Goal: Feedback & Contribution: Submit feedback/report problem

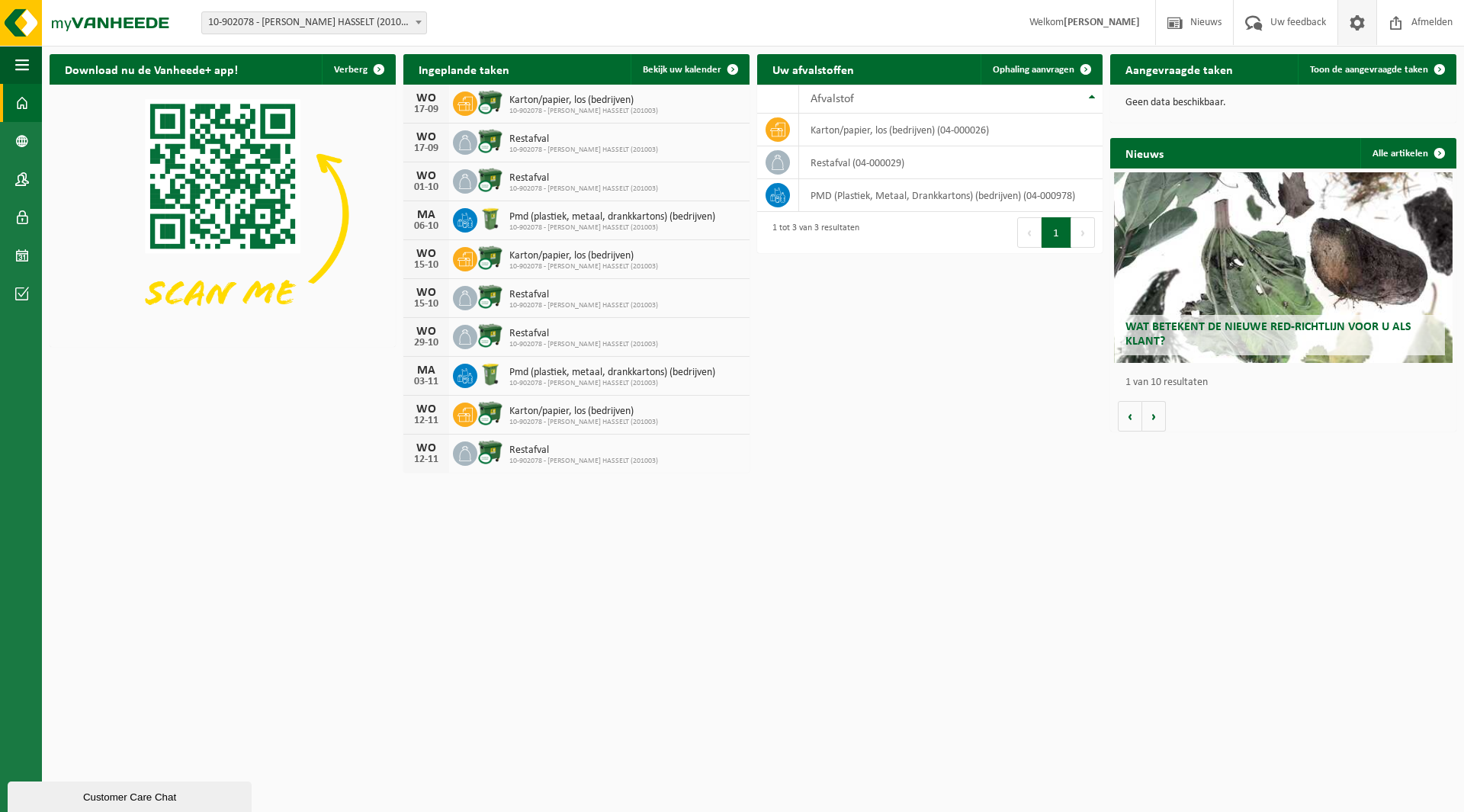
click at [1355, 22] on span at bounding box center [1356, 22] width 22 height 45
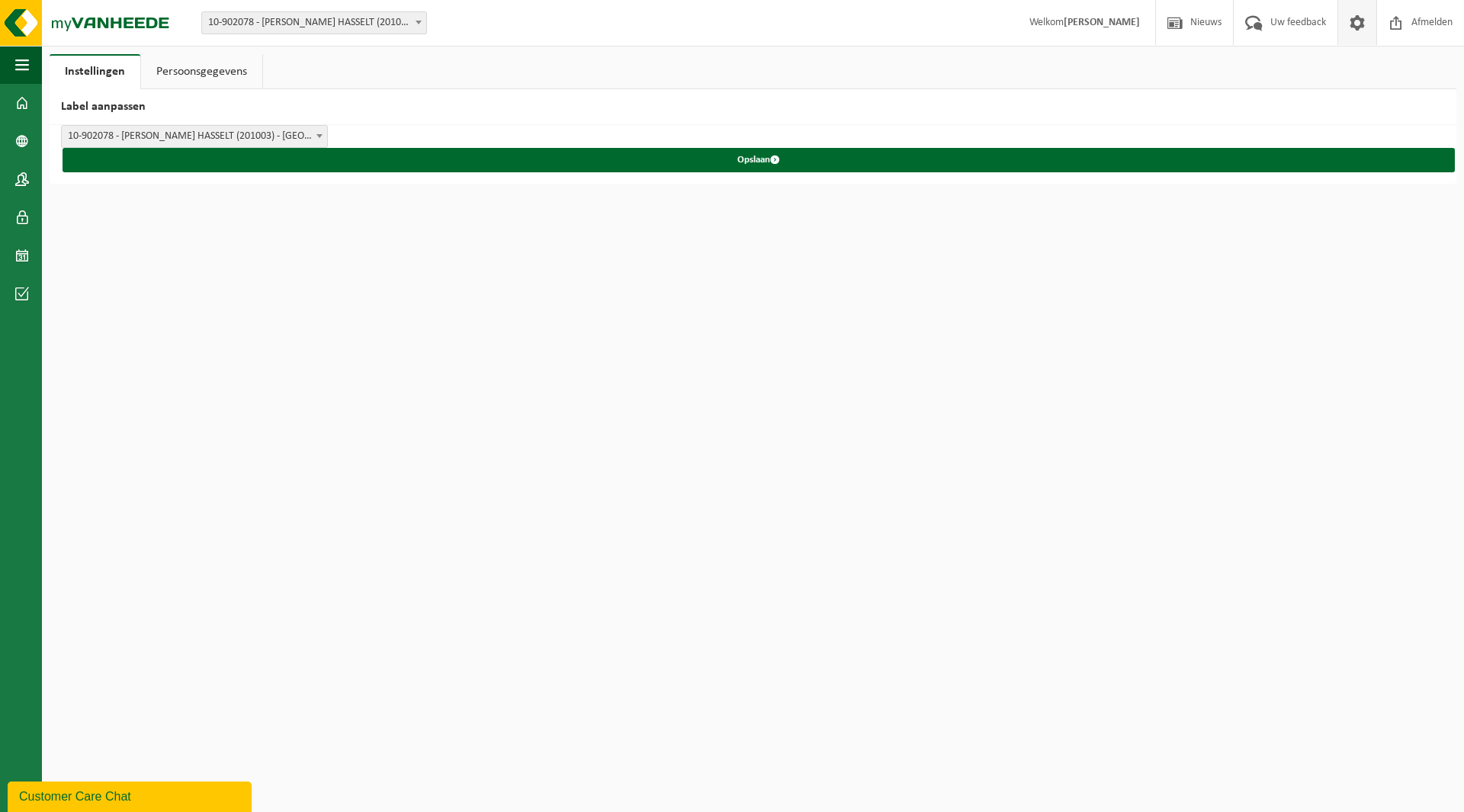
click at [213, 75] on link "Persoonsgegevens" at bounding box center [201, 71] width 121 height 35
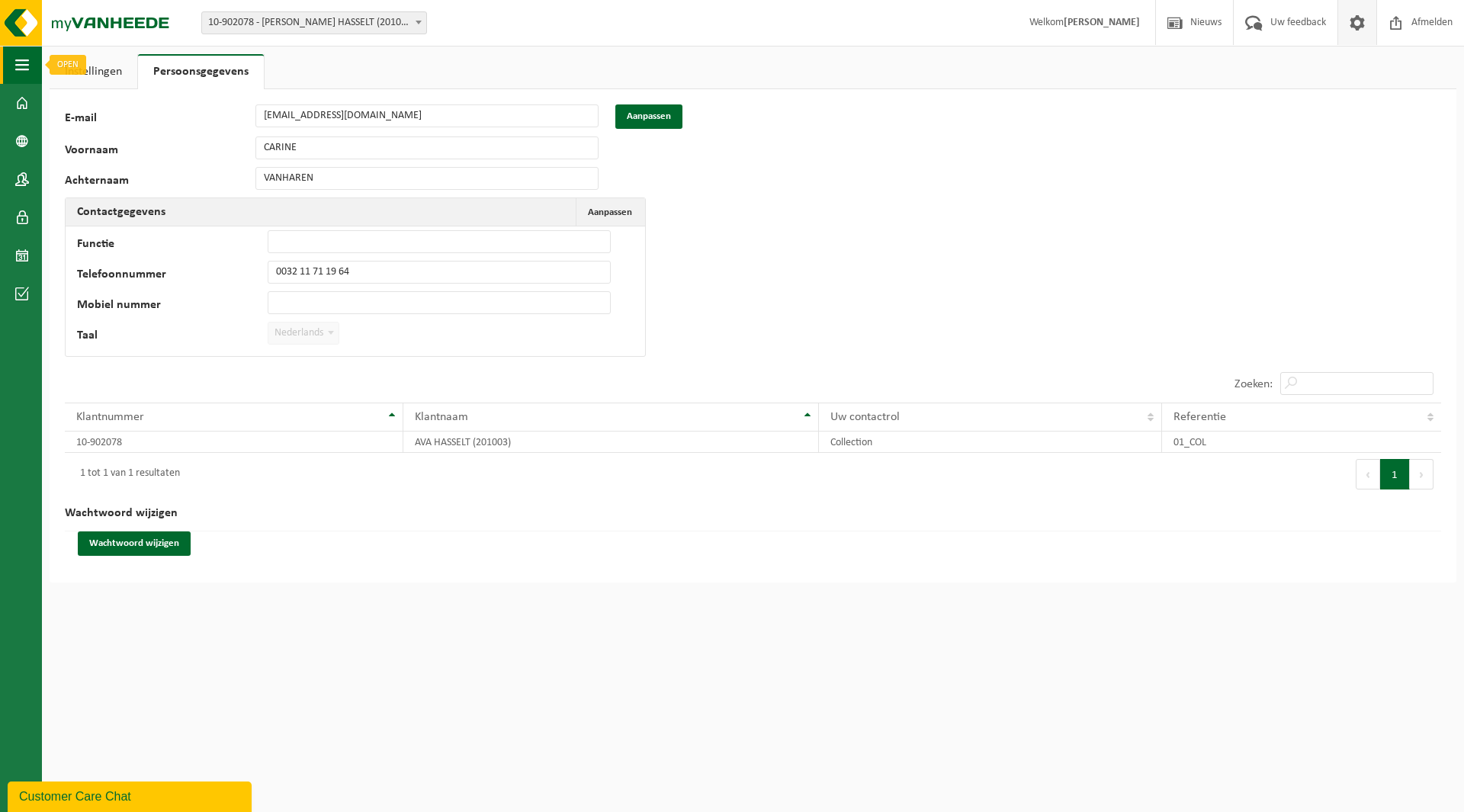
click at [22, 57] on span "button" at bounding box center [22, 65] width 13 height 38
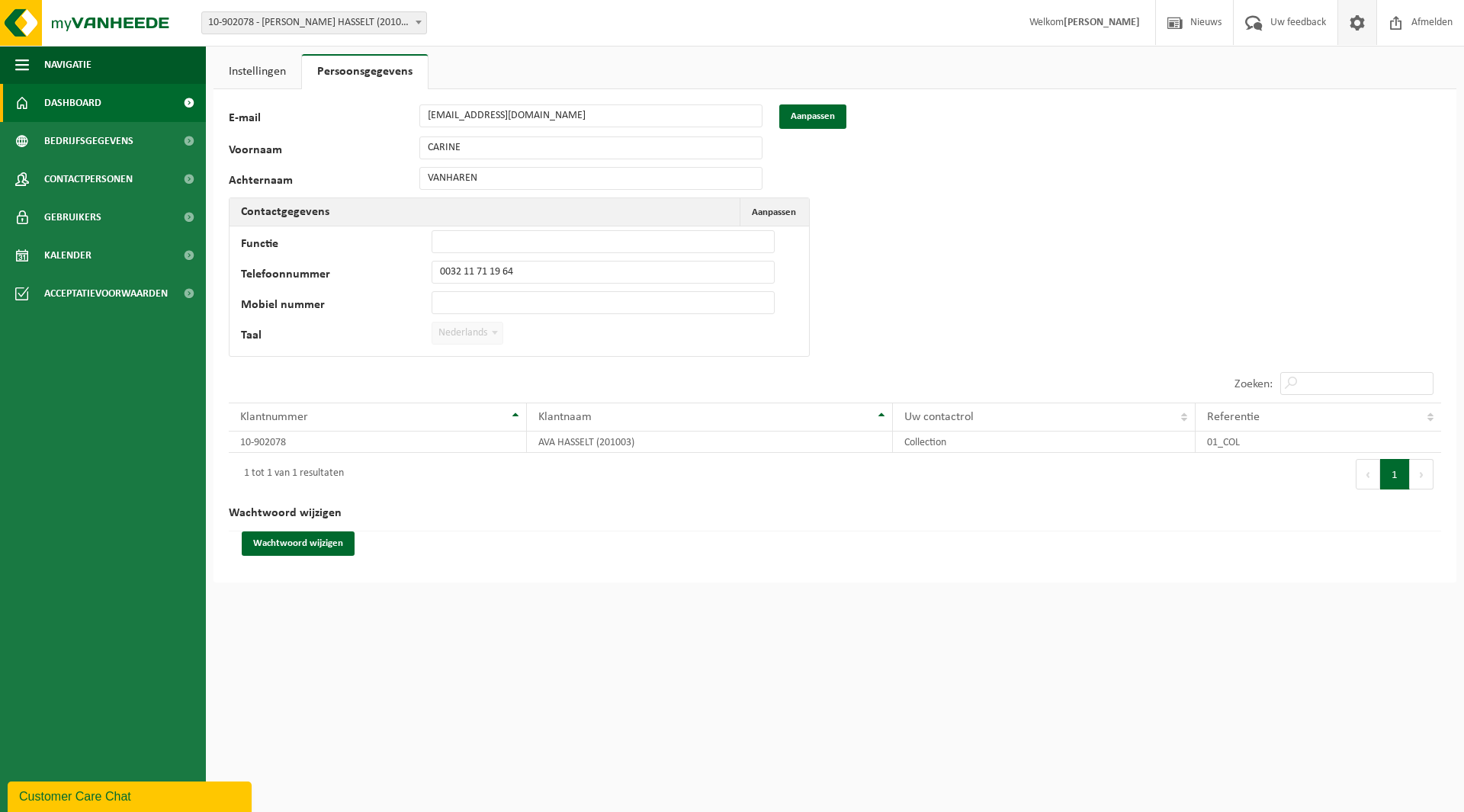
click at [87, 112] on span "Dashboard" at bounding box center [73, 102] width 58 height 38
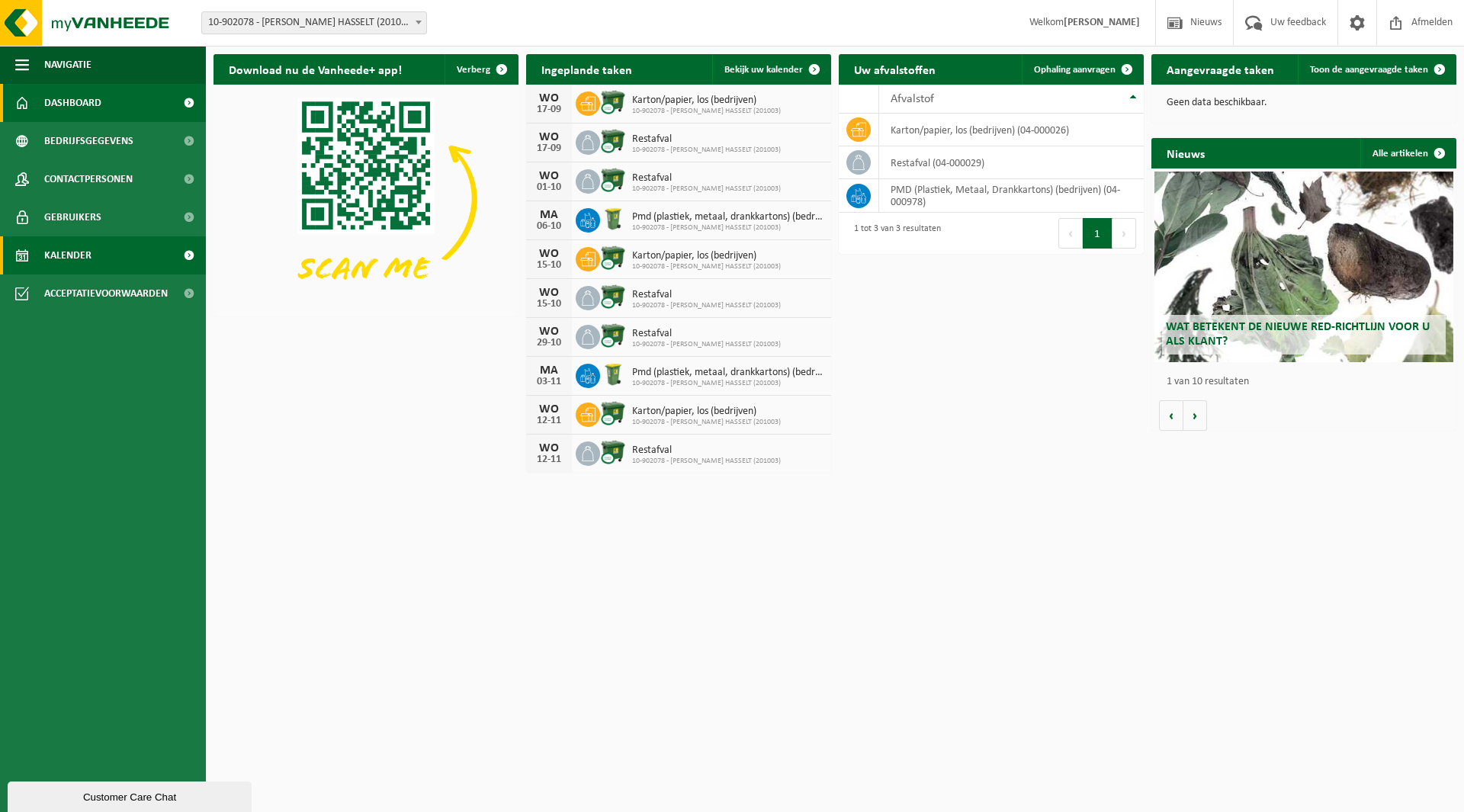
click at [113, 260] on link "Kalender" at bounding box center [102, 255] width 206 height 38
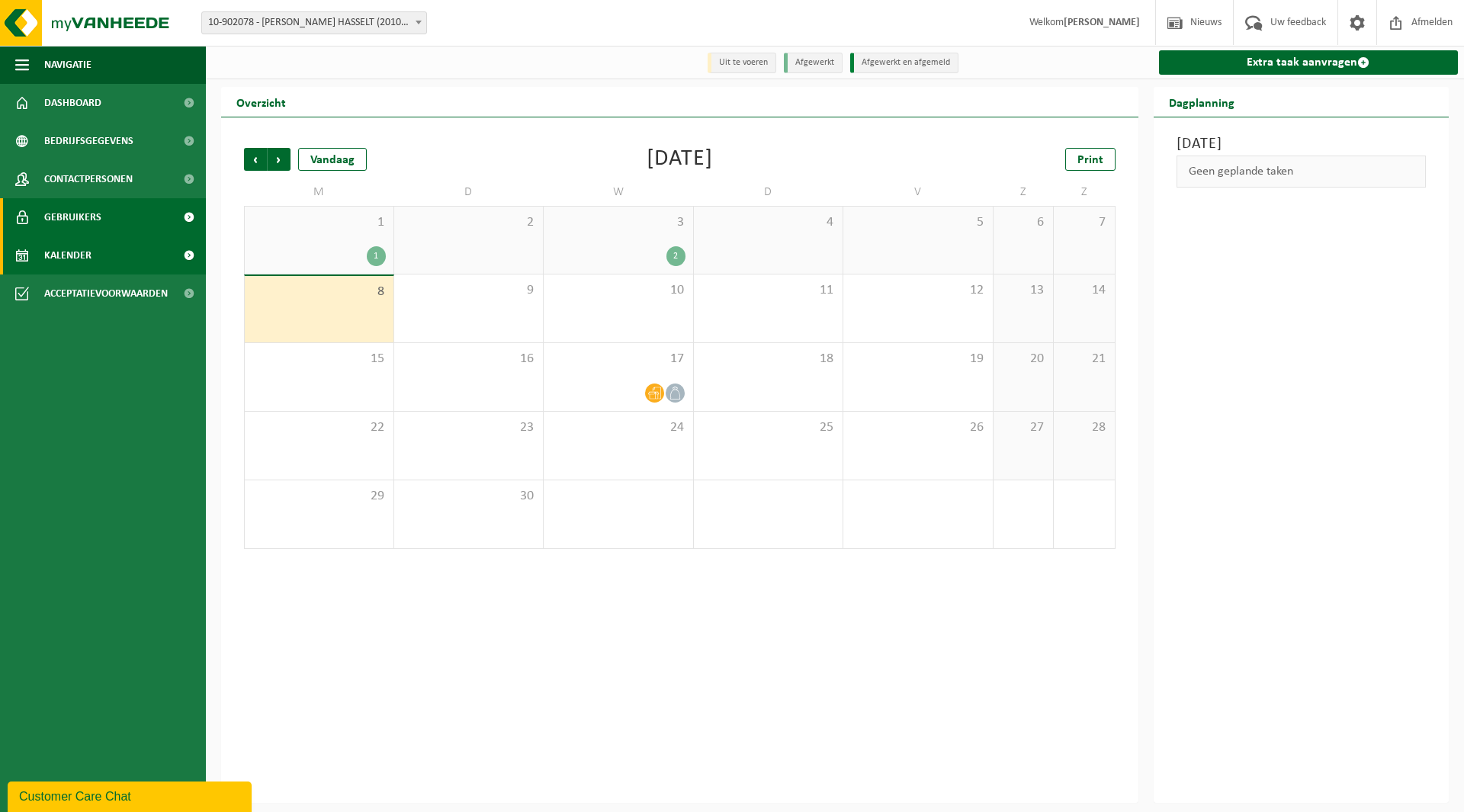
click at [103, 219] on link "Gebruikers" at bounding box center [102, 217] width 206 height 38
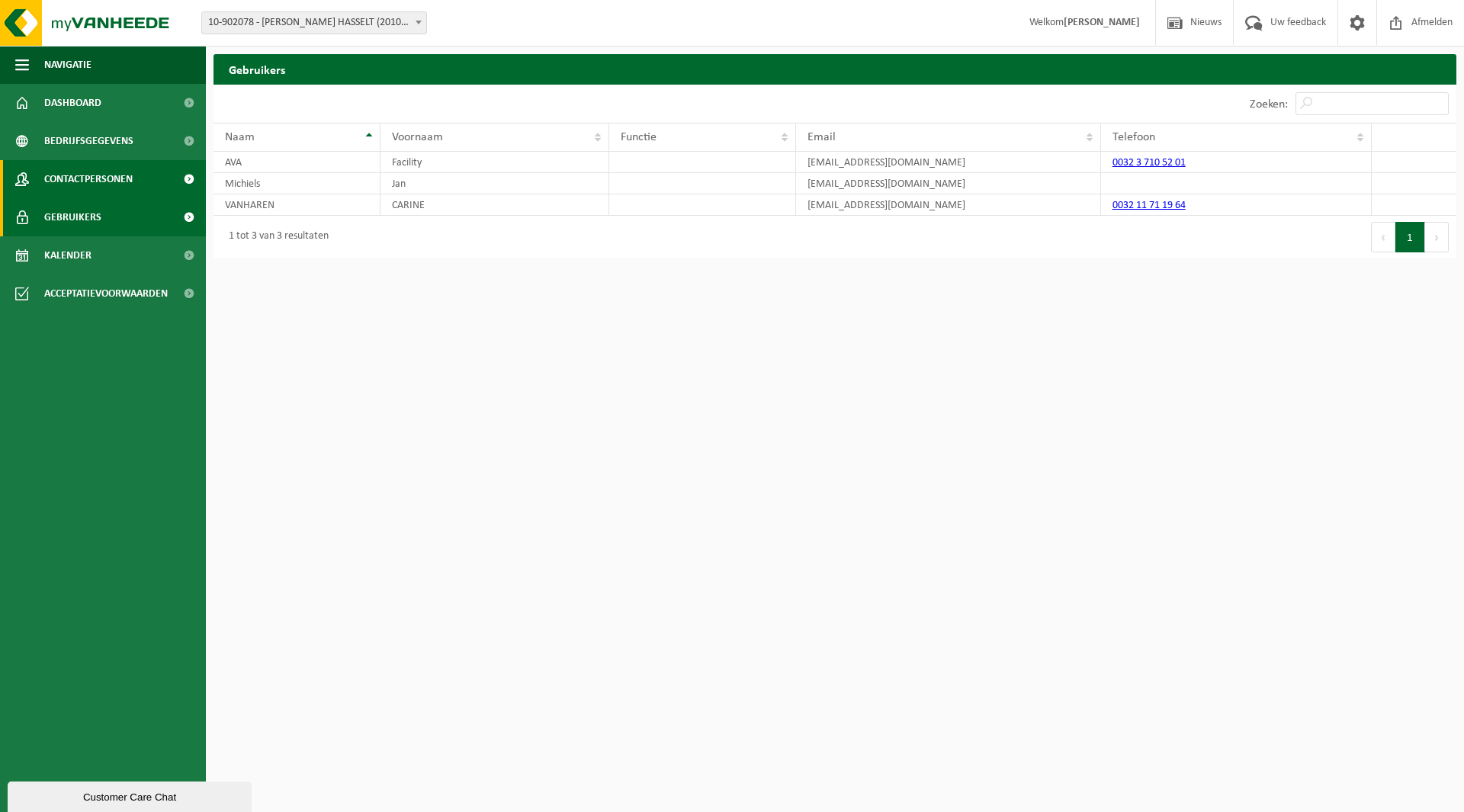
click at [108, 183] on span "Contactpersonen" at bounding box center [88, 179] width 88 height 38
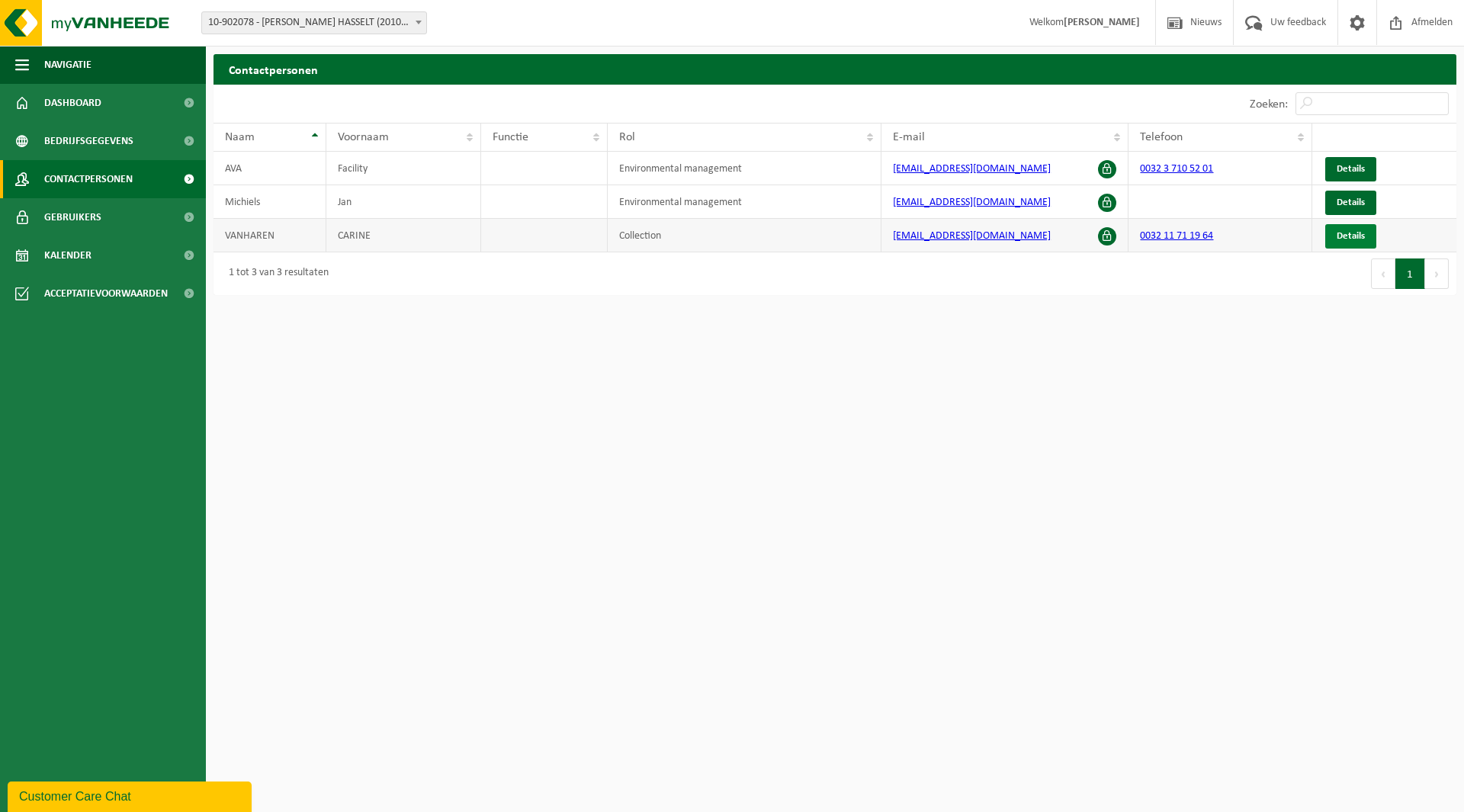
click at [1355, 236] on span "Details" at bounding box center [1350, 235] width 28 height 10
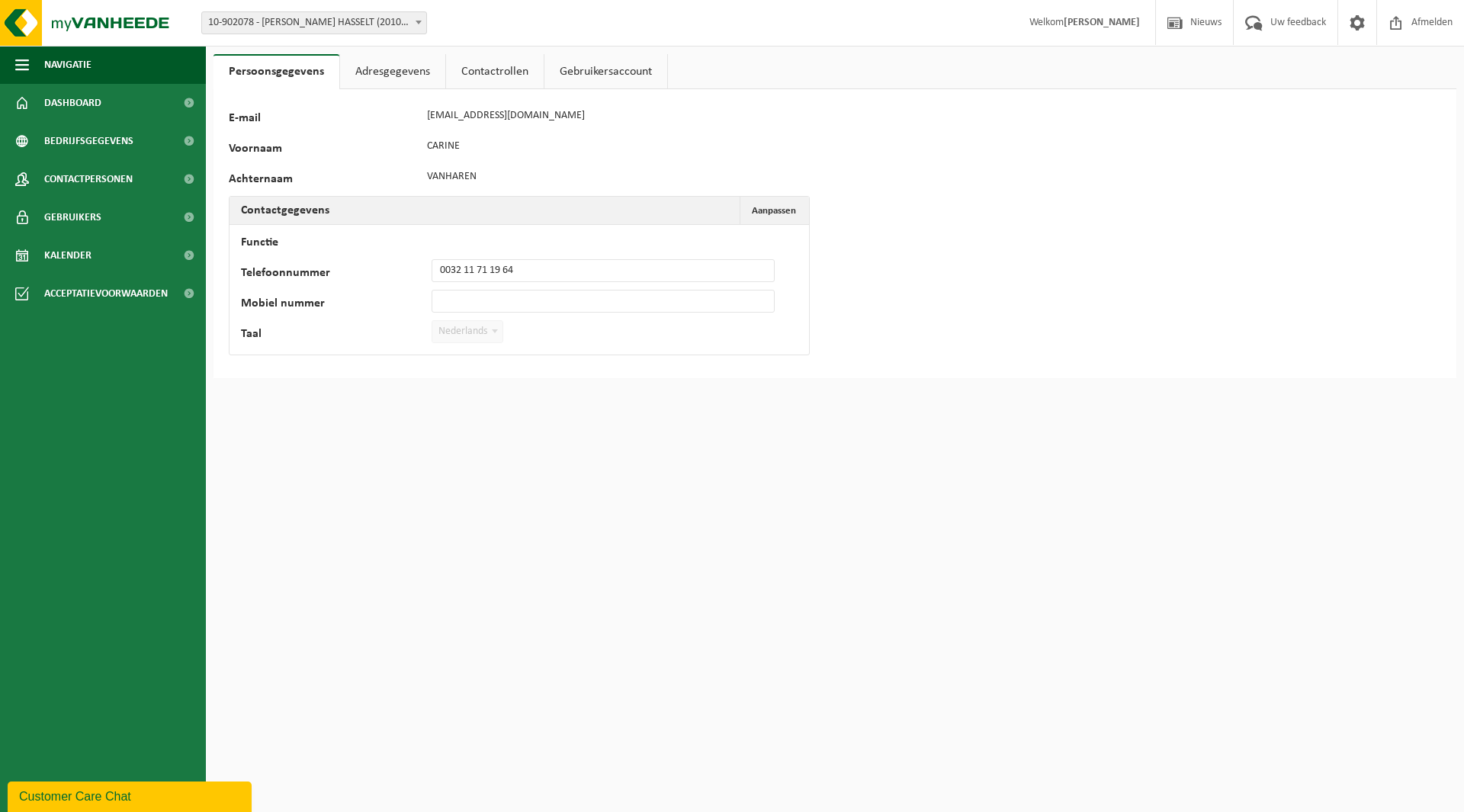
click at [512, 69] on link "Contactrollen" at bounding box center [494, 71] width 98 height 35
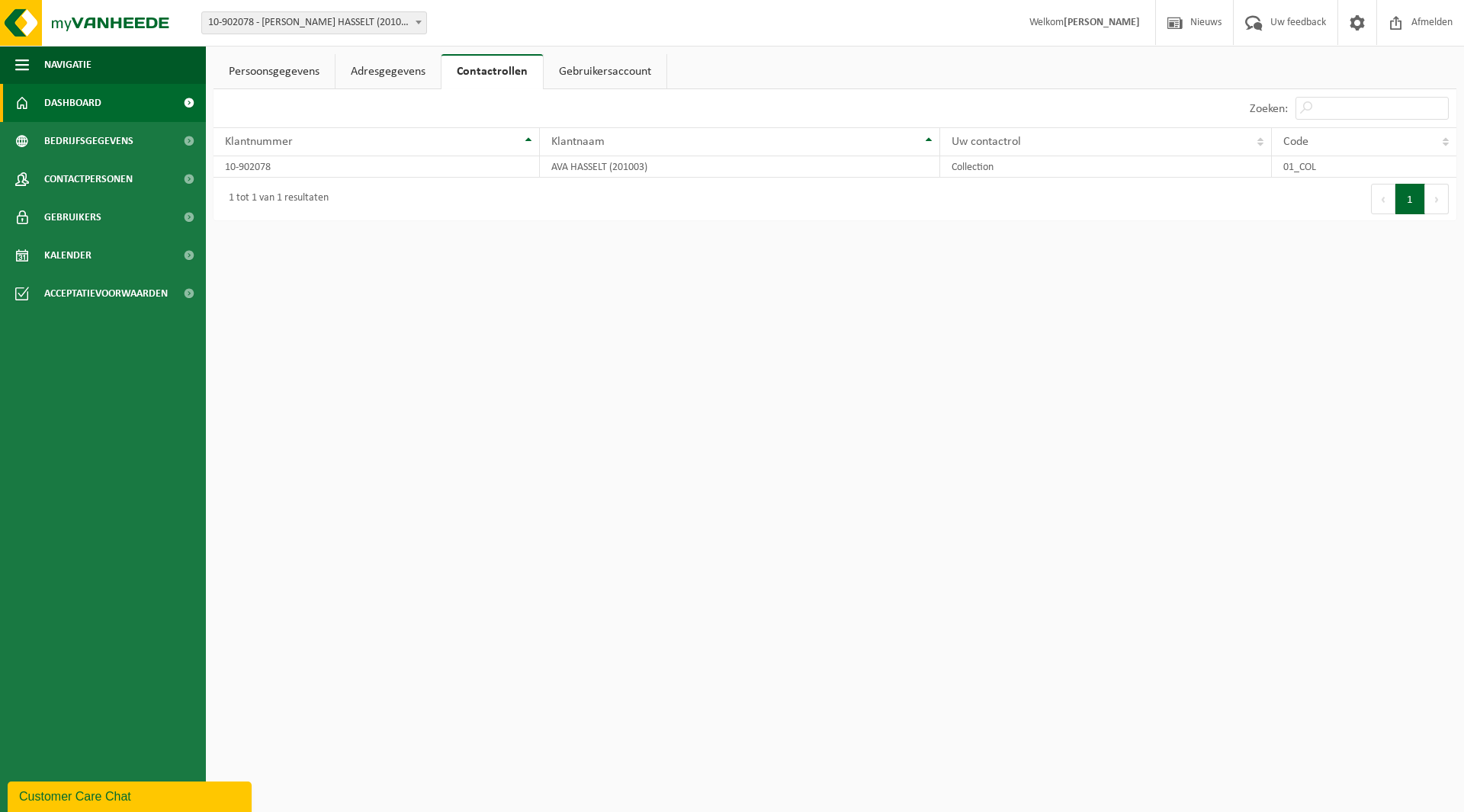
click at [102, 102] on link "Dashboard" at bounding box center [102, 102] width 206 height 38
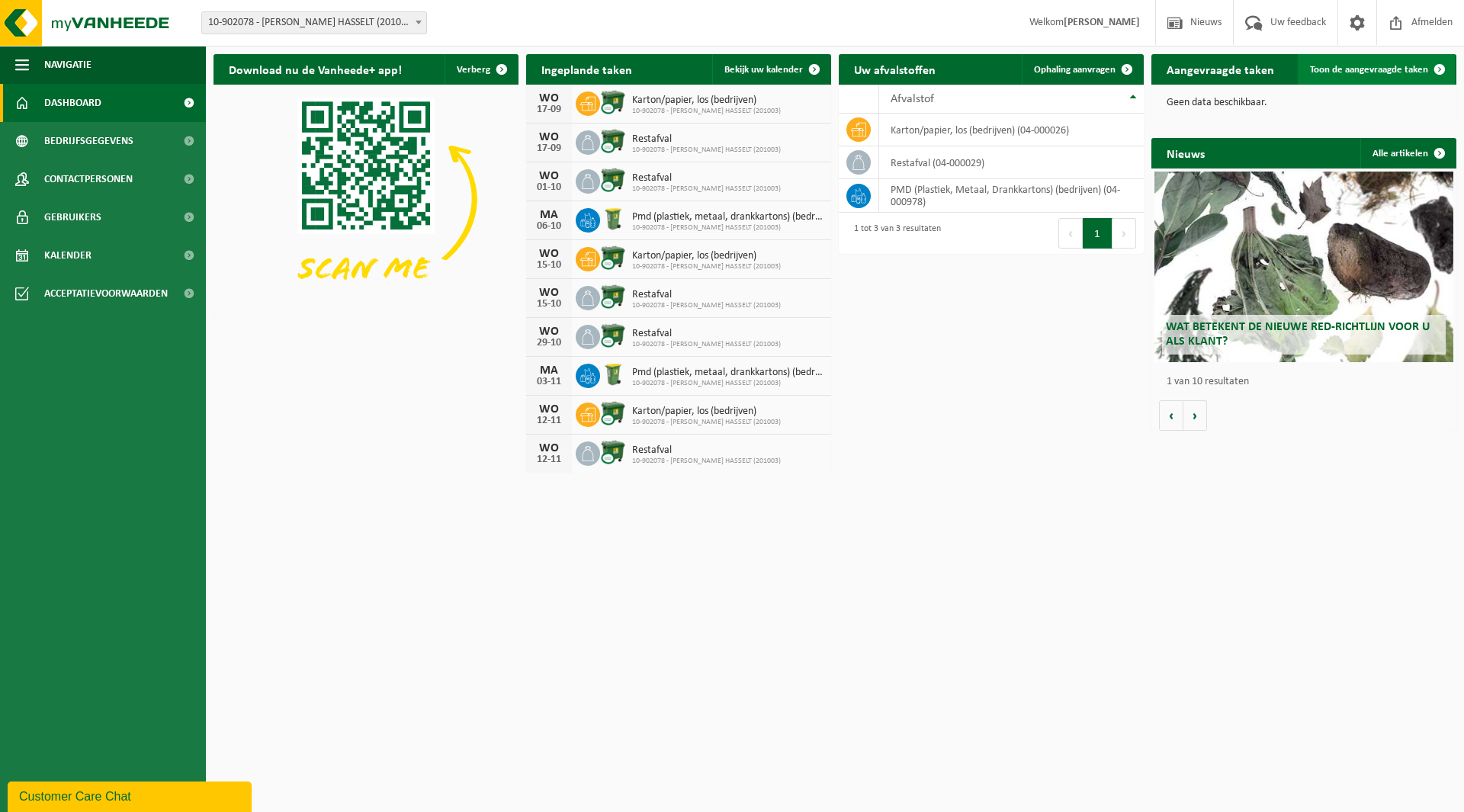
click at [1431, 67] on span at bounding box center [1440, 69] width 31 height 31
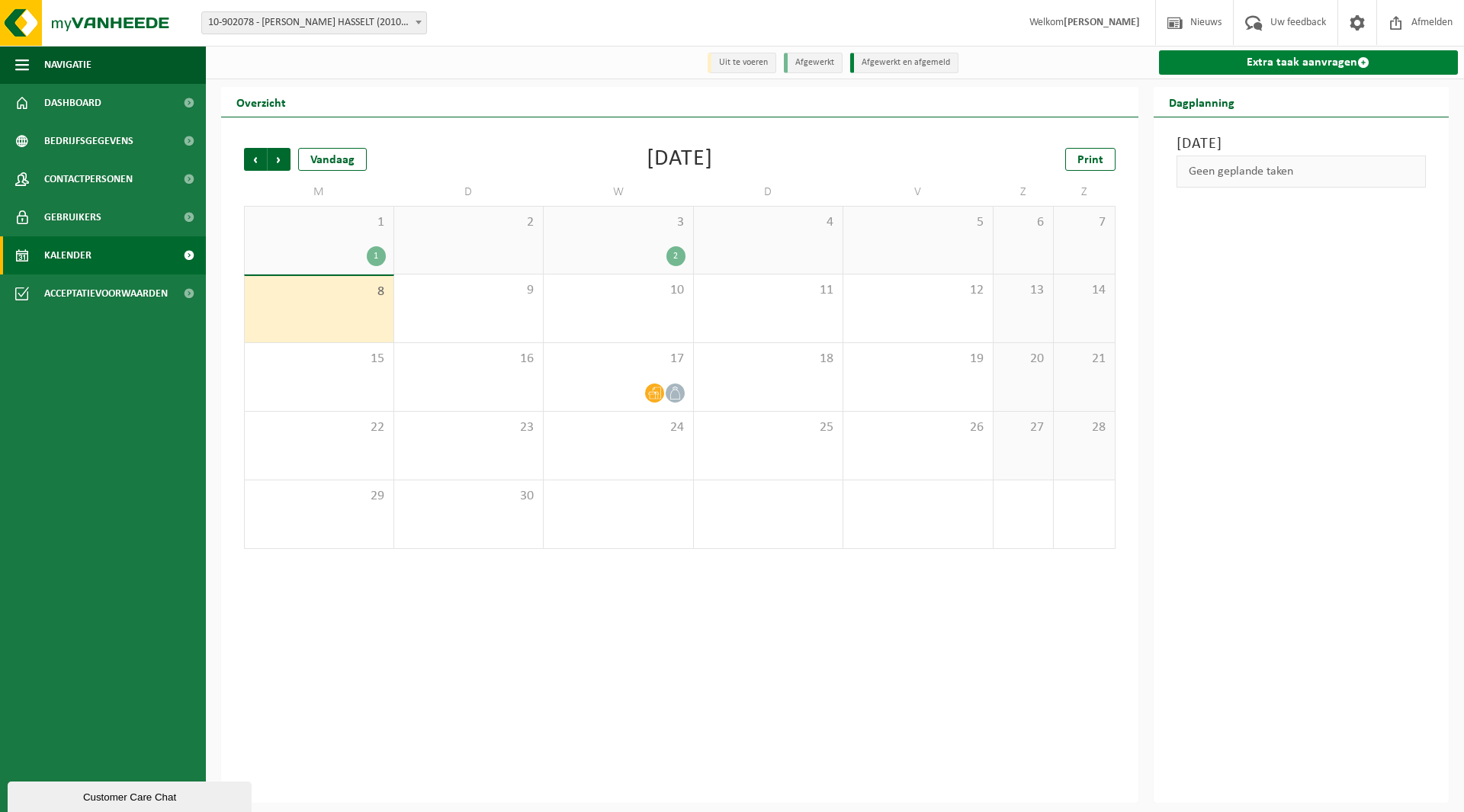
click at [1318, 63] on link "Extra taak aanvragen" at bounding box center [1309, 62] width 299 height 24
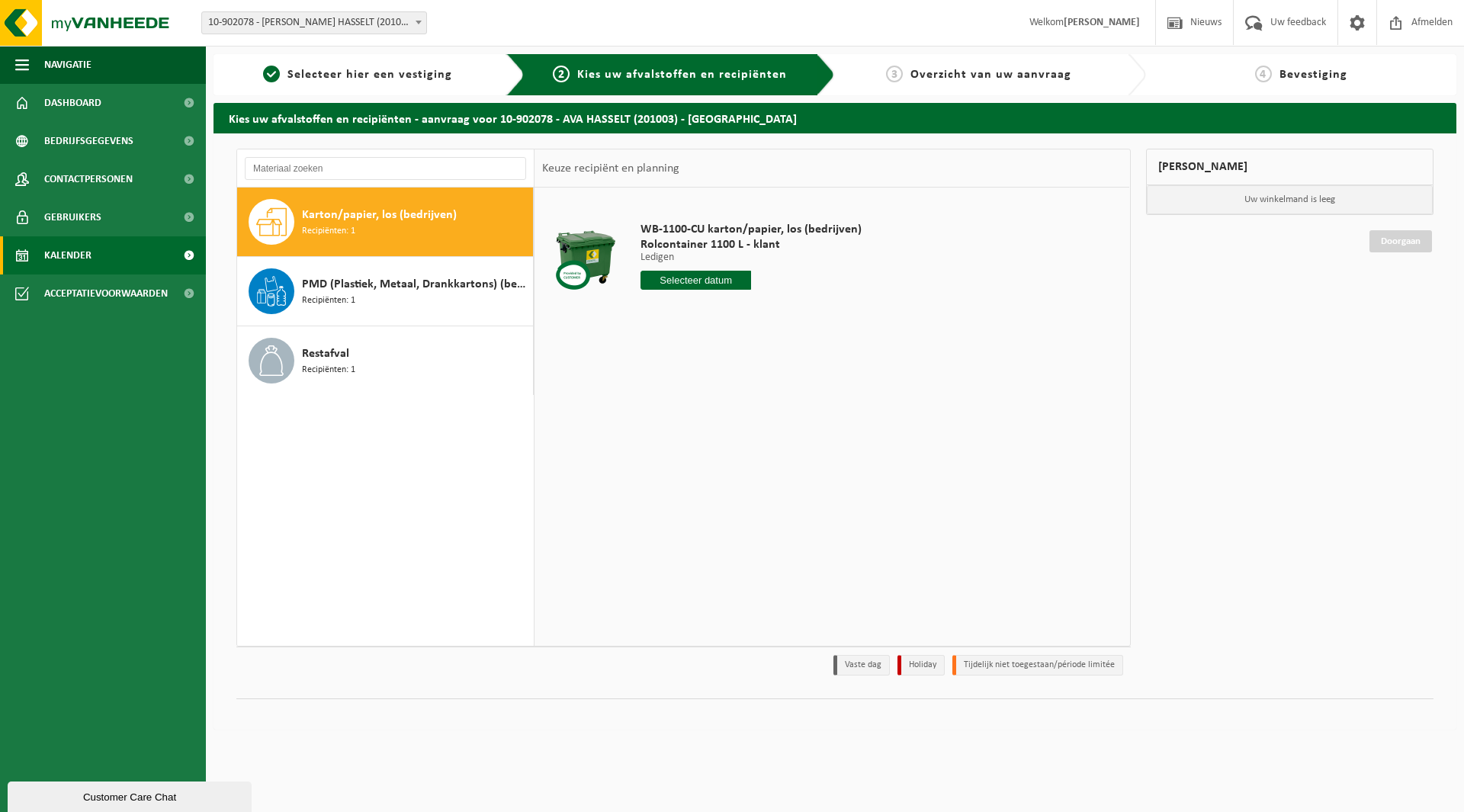
click at [65, 259] on span "Kalender" at bounding box center [67, 255] width 48 height 38
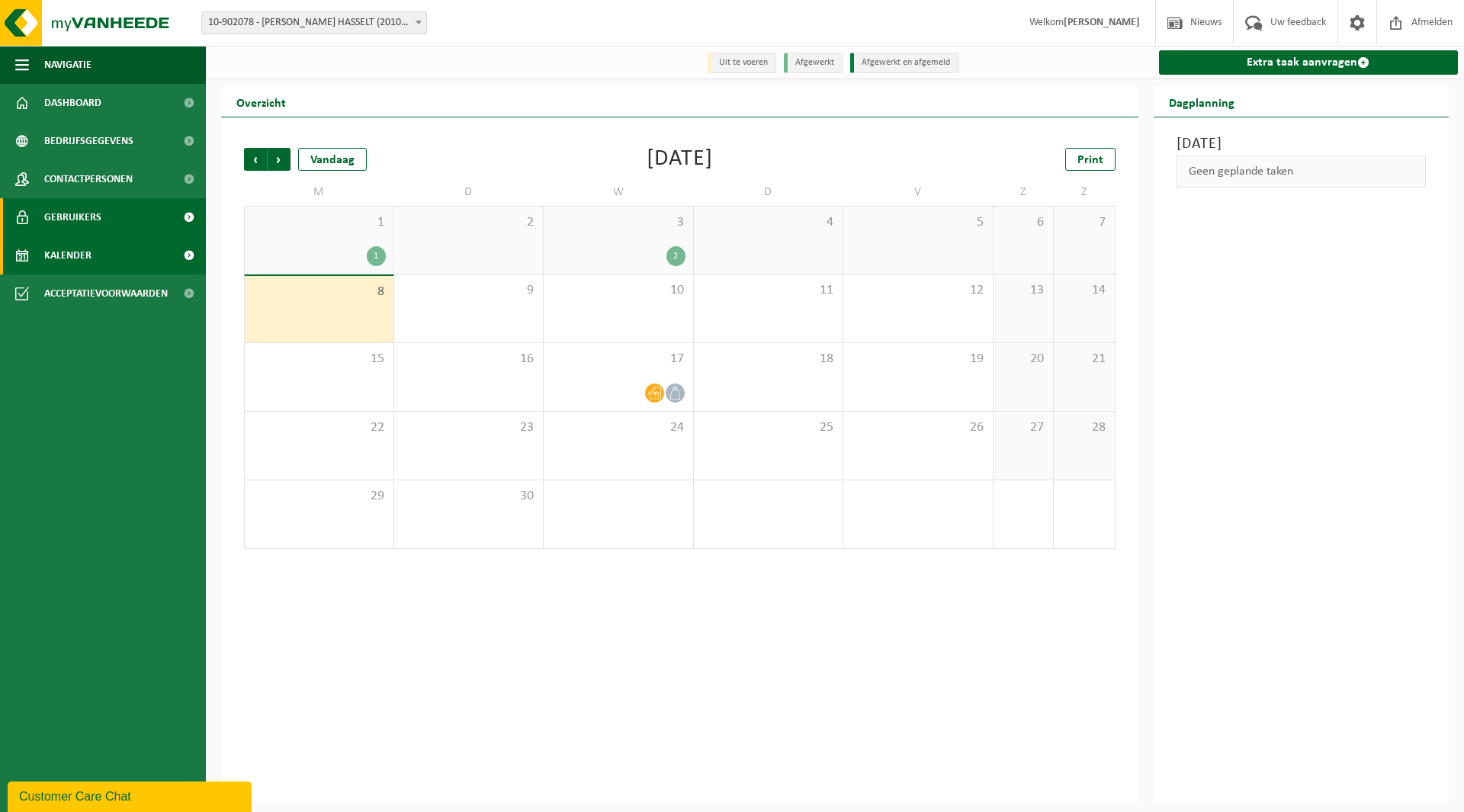
click at [67, 218] on span "Gebruikers" at bounding box center [73, 217] width 58 height 38
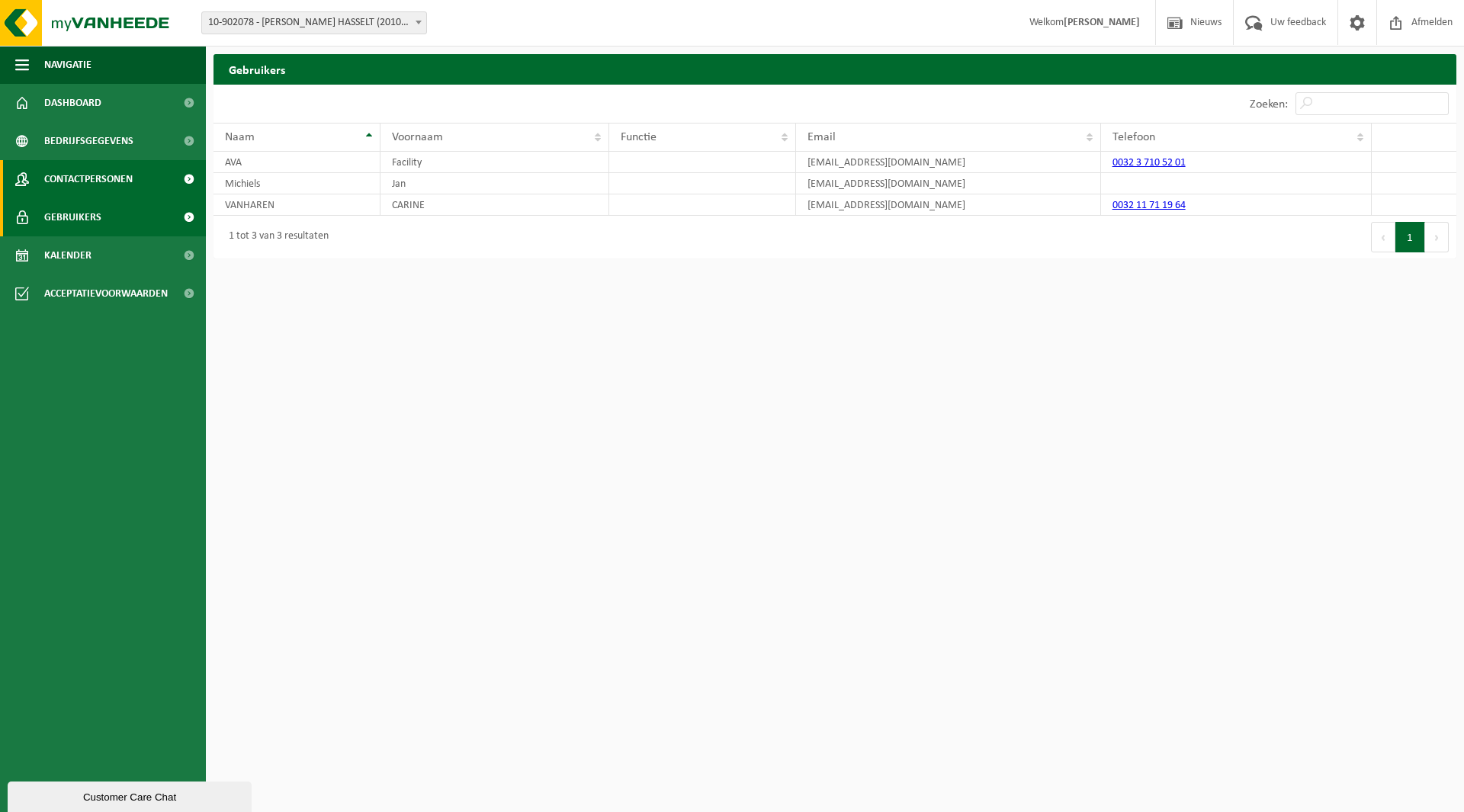
click at [68, 179] on span "Contactpersonen" at bounding box center [88, 179] width 88 height 38
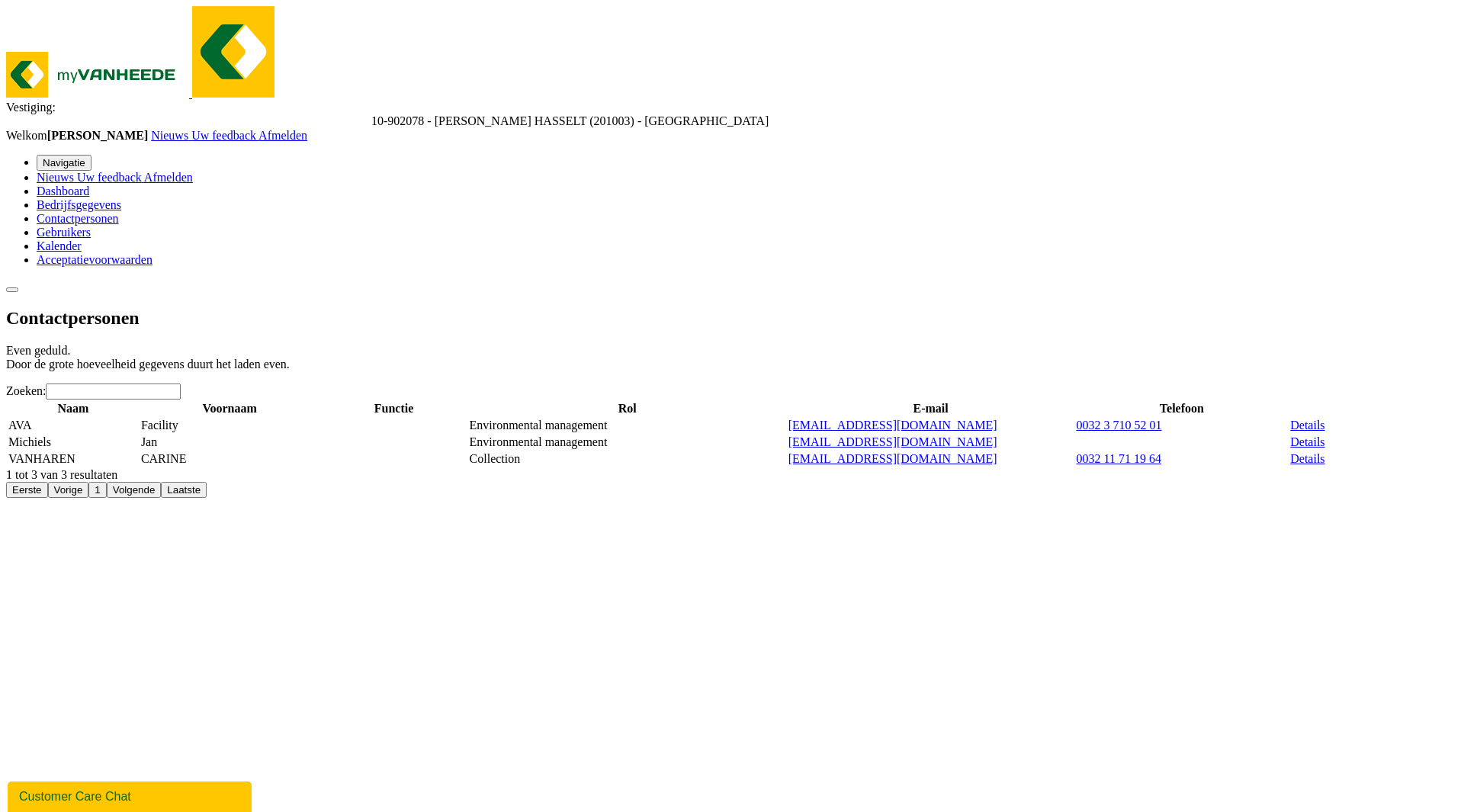
click at [82, 212] on span "Contactpersonen" at bounding box center [78, 218] width 83 height 13
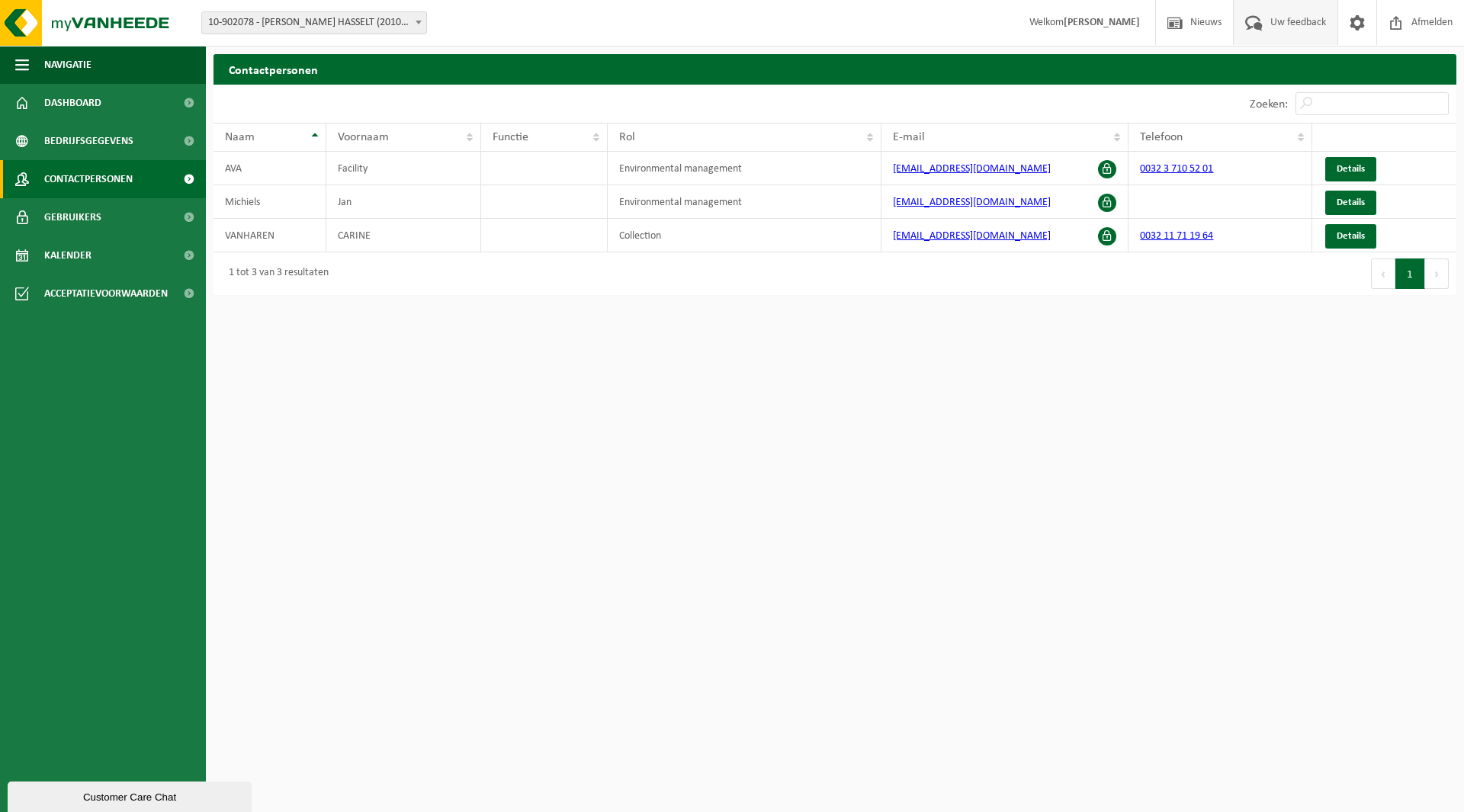
click at [1296, 18] on span "Uw feedback" at bounding box center [1298, 22] width 63 height 45
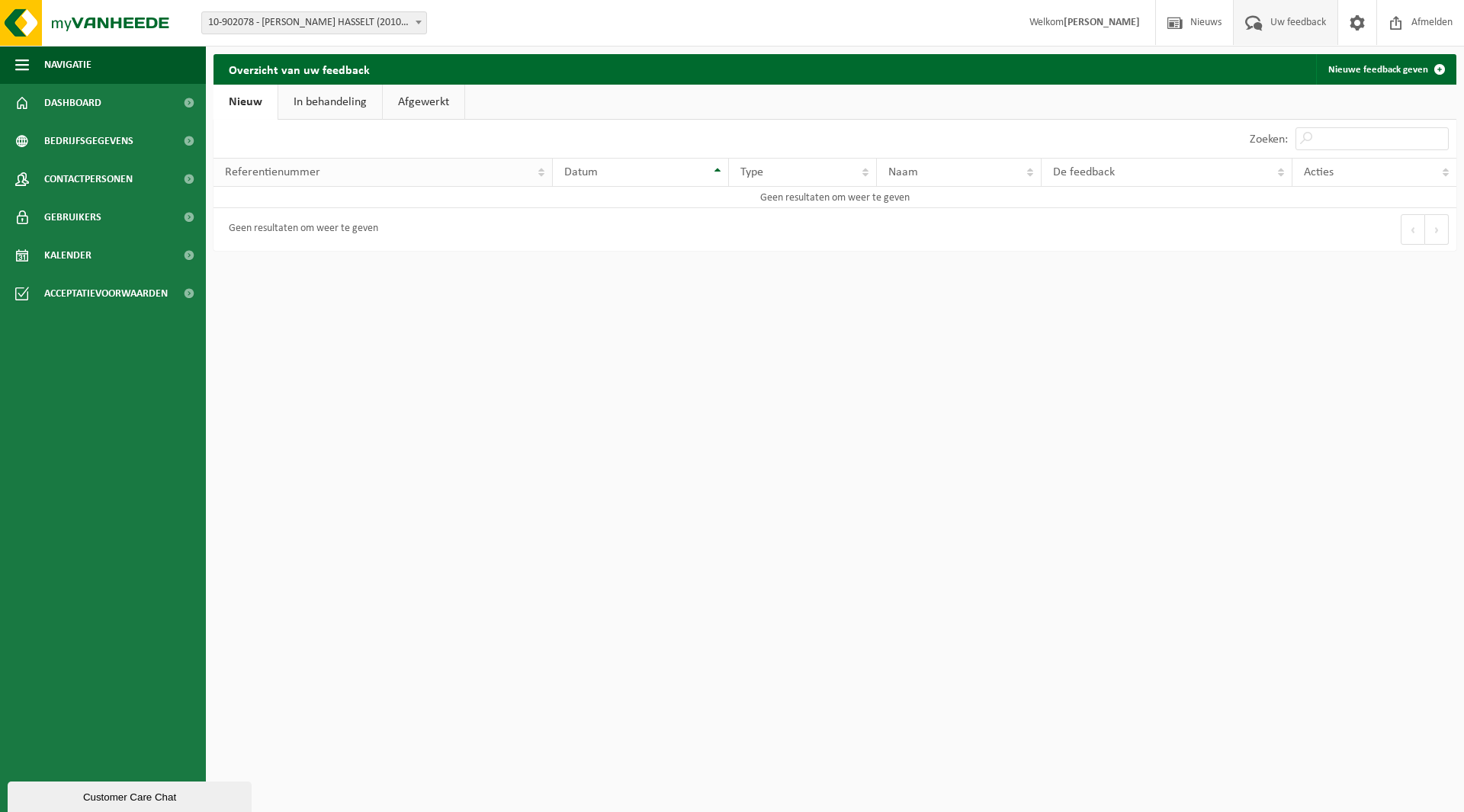
click at [546, 174] on th "Referentienummer" at bounding box center [384, 172] width 340 height 29
click at [868, 168] on th "Type" at bounding box center [803, 172] width 148 height 29
click at [865, 168] on th "Type" at bounding box center [803, 172] width 148 height 29
click at [1341, 137] on input "Zoeken:" at bounding box center [1371, 138] width 154 height 22
click at [1433, 68] on span at bounding box center [1440, 69] width 31 height 31
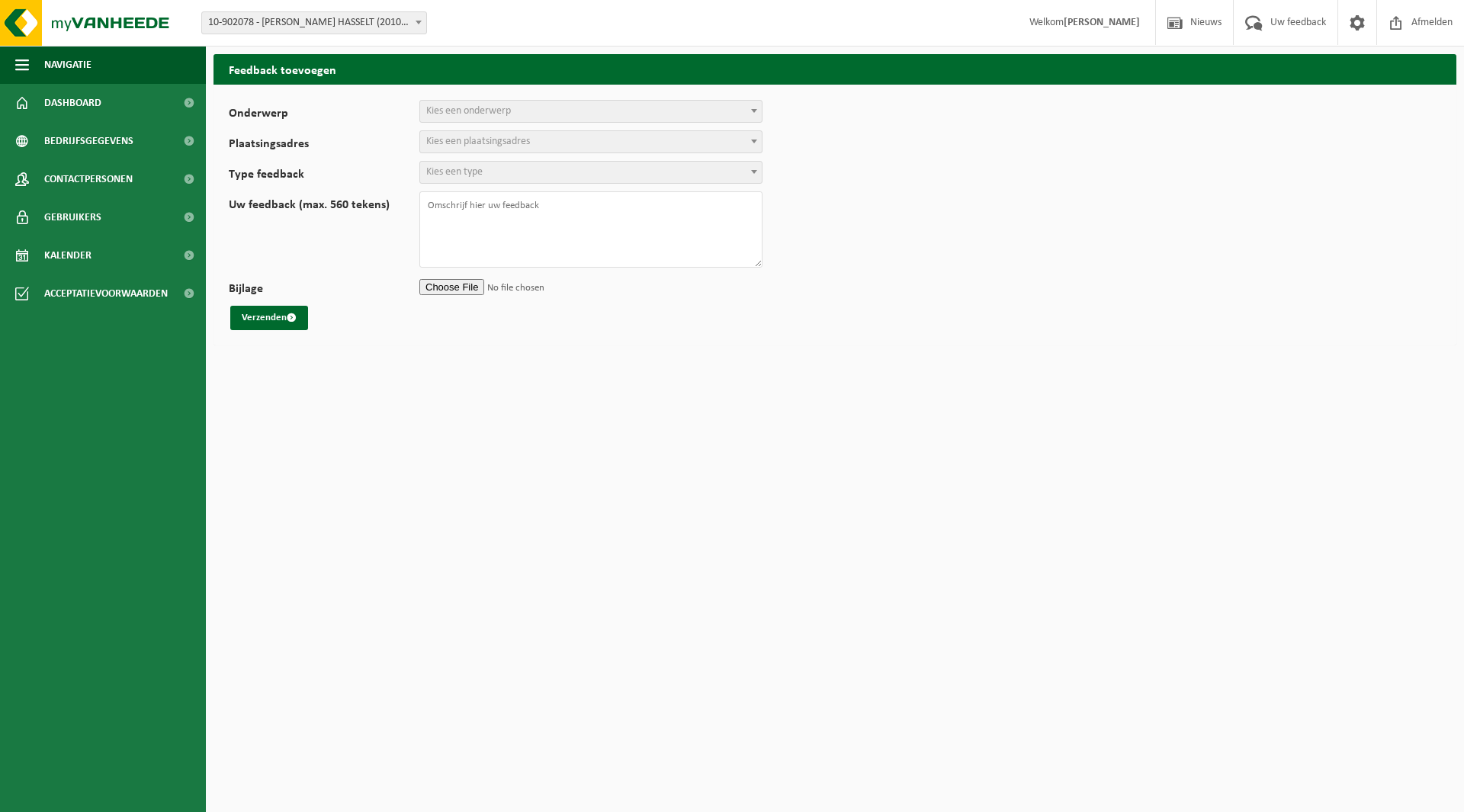
select select
click at [567, 114] on span "Kies een onderwerp" at bounding box center [590, 111] width 342 height 22
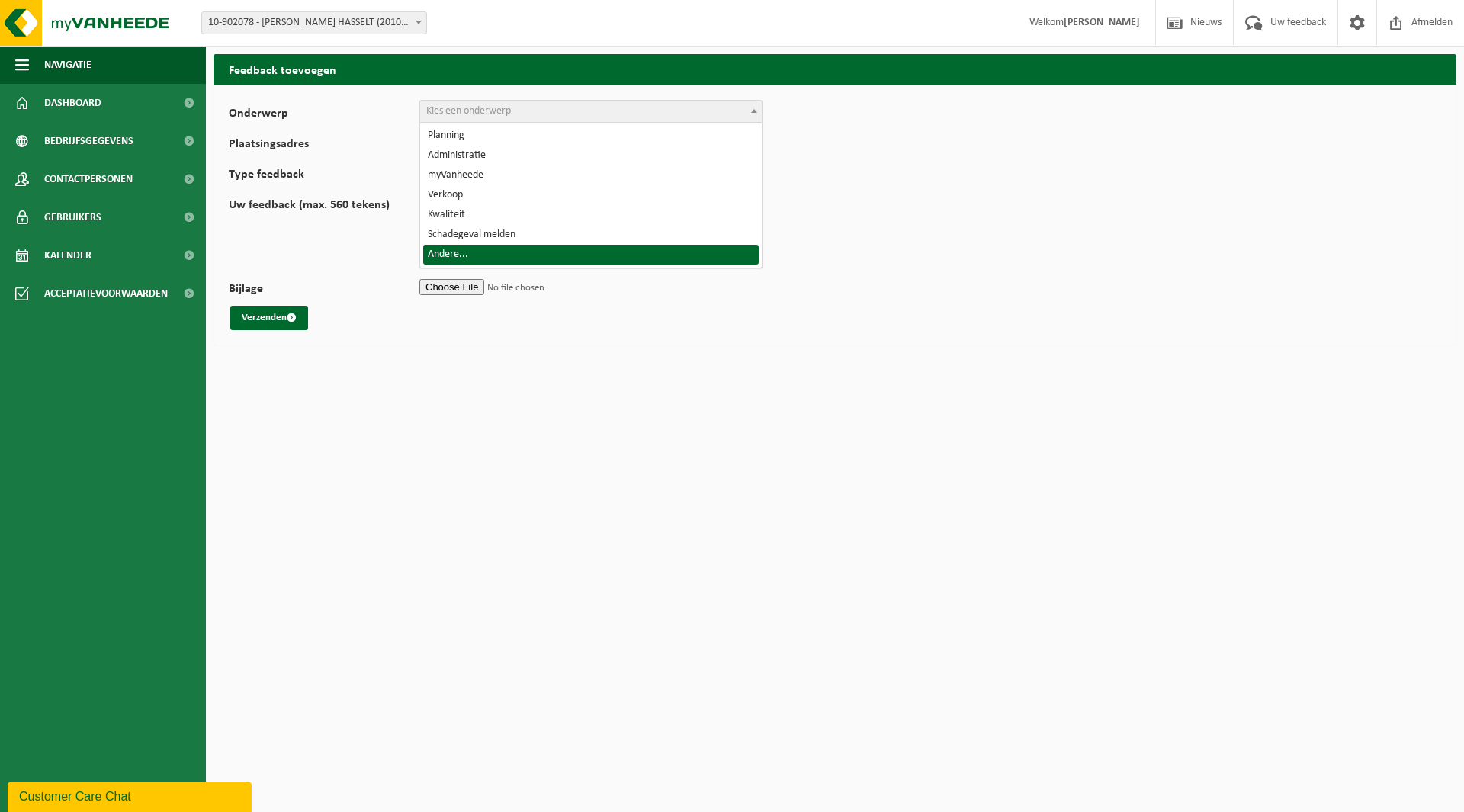
select select "32"
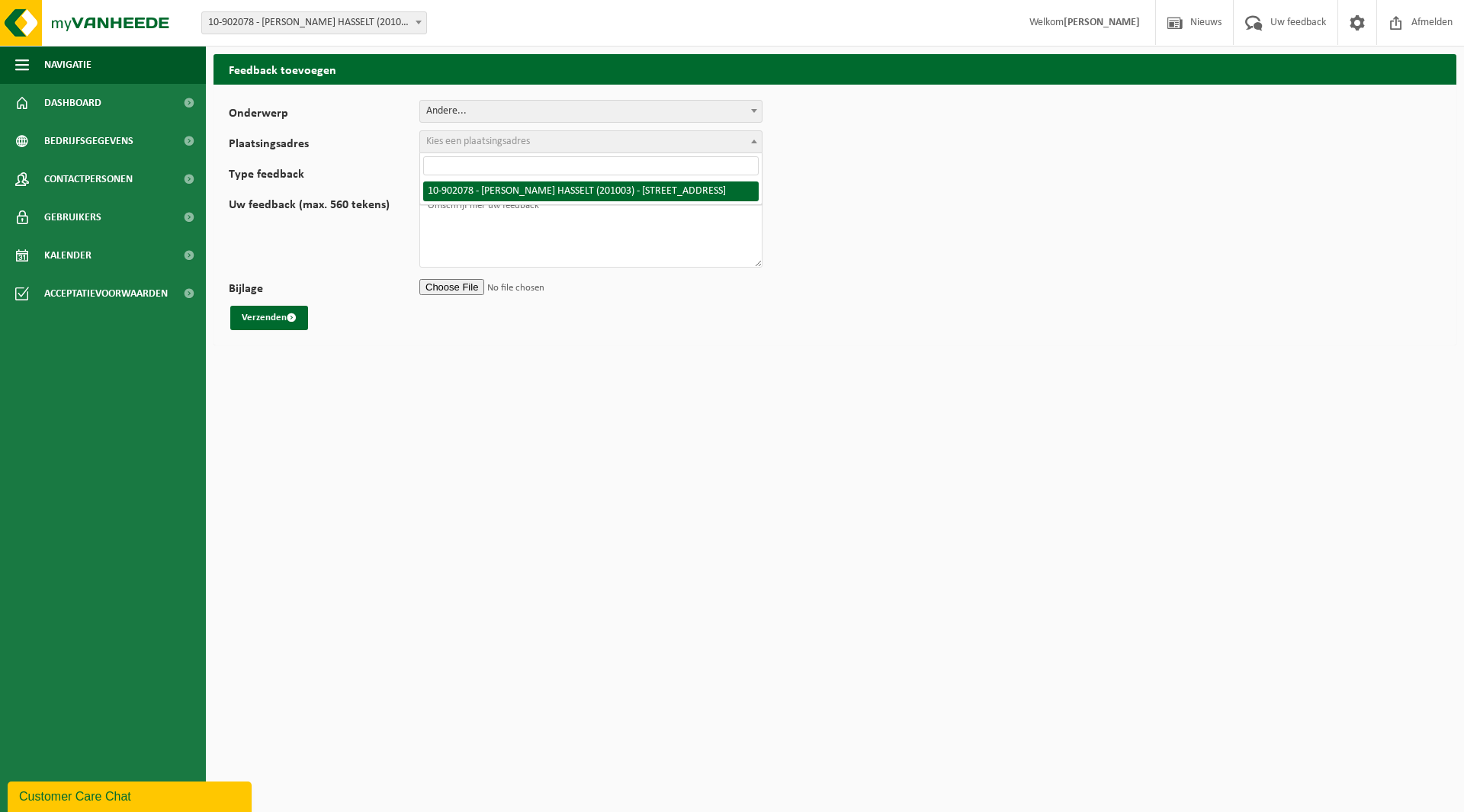
click at [524, 143] on span "Kies een plaatsingsadres" at bounding box center [477, 141] width 103 height 12
select select "120104"
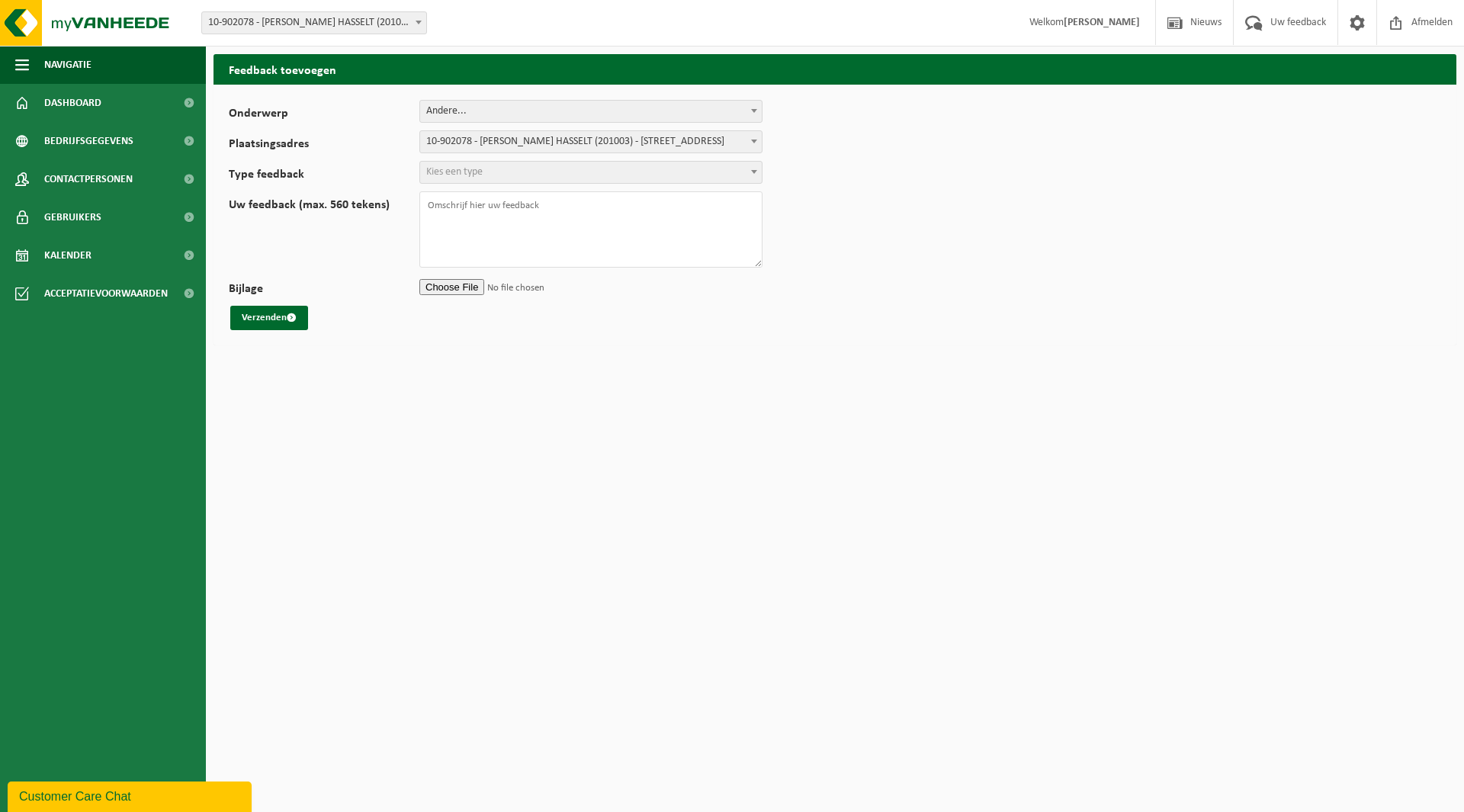
click at [485, 169] on span "Kies een type" at bounding box center [590, 172] width 342 height 22
select select "QUE"
click at [466, 207] on textarea "Uw feedback (max. 560 tekens)" at bounding box center [591, 229] width 343 height 76
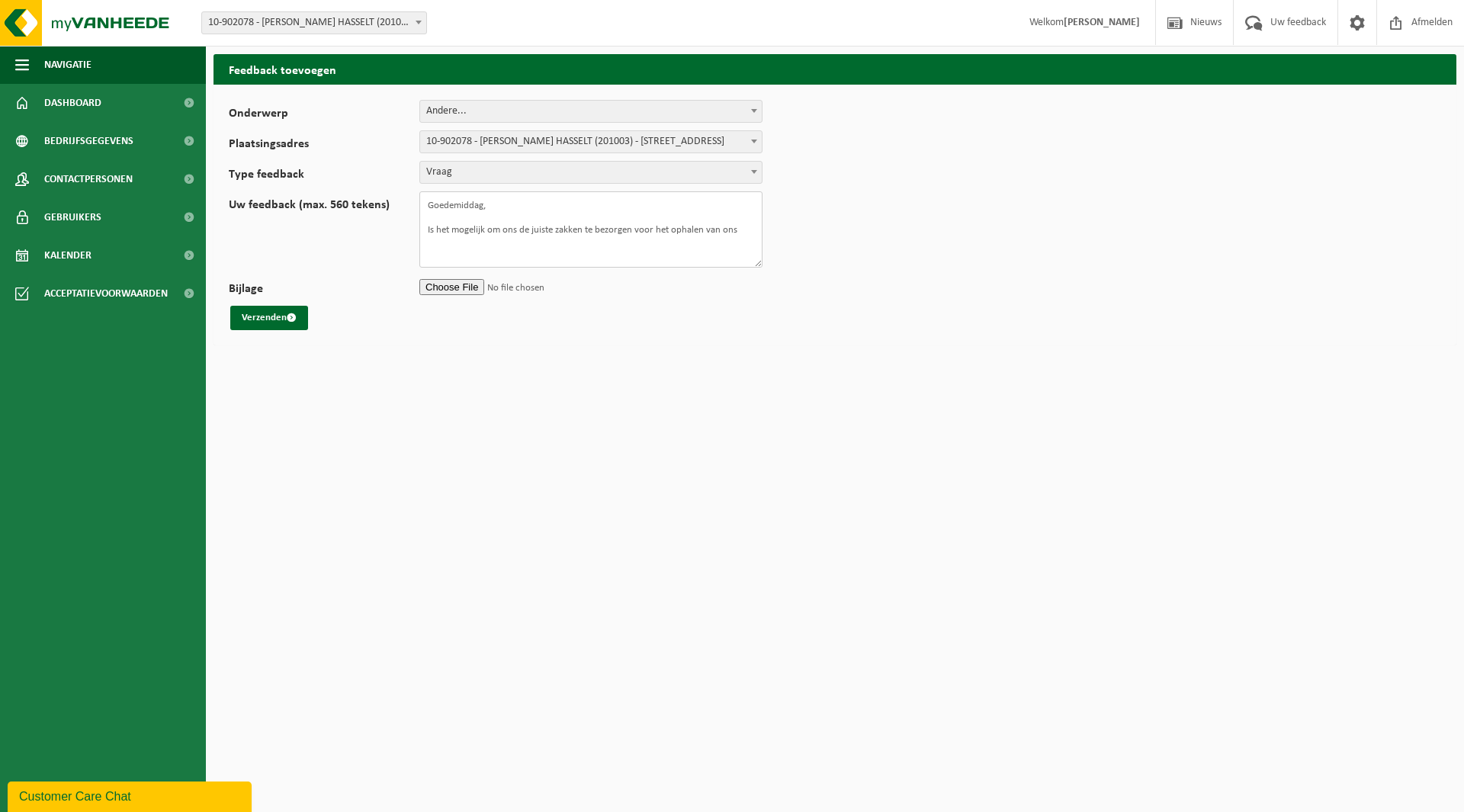
click at [561, 224] on textarea "Goedemiddag, Is het mogelijk om ons de juiste zakken te bezorgen voor het ophal…" at bounding box center [591, 229] width 343 height 76
click at [495, 249] on textarea "Goedemiddag, Is het mogelijk om ons de juiste afvalzakken te bezorgen voor het …" at bounding box center [591, 229] width 343 height 76
type textarea "Goedemiddag, Is het mogelijk om ons de juiste afvalzakken te bezorgen voor het …"
click at [250, 310] on button "Verzenden" at bounding box center [269, 317] width 78 height 24
